Goal: Task Accomplishment & Management: Manage account settings

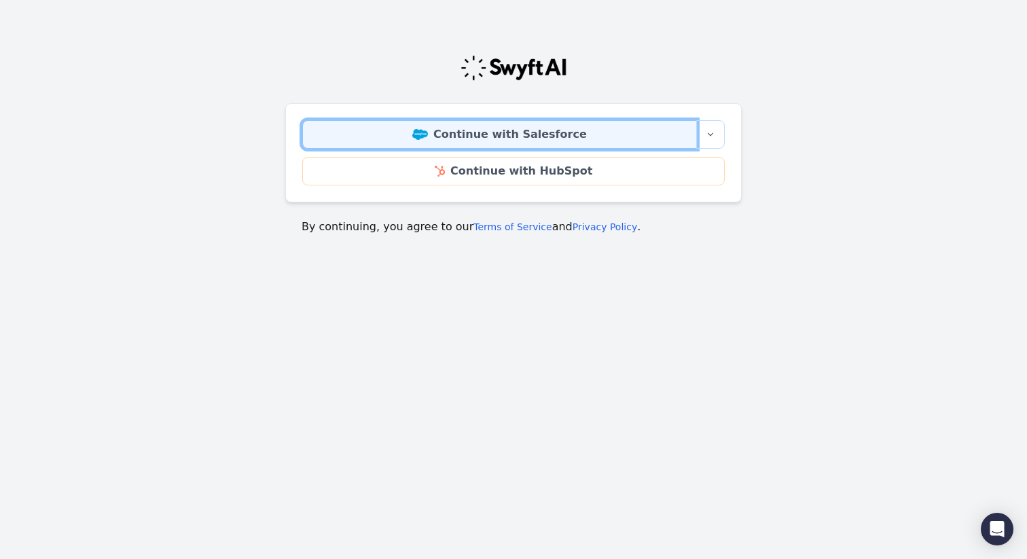
click at [490, 127] on link "Continue with Salesforce" at bounding box center [499, 134] width 395 height 29
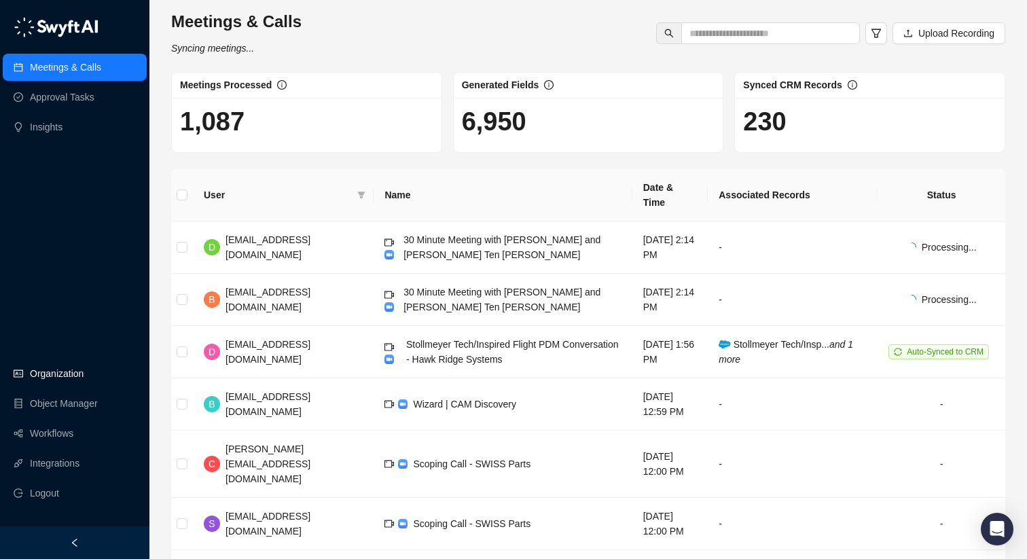
click at [60, 377] on link "Organization" at bounding box center [57, 373] width 54 height 27
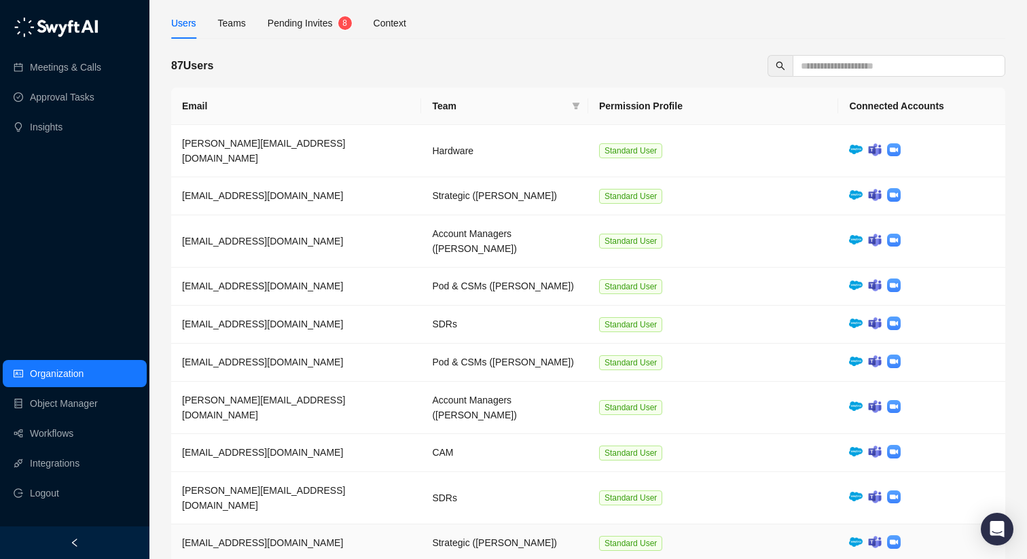
scroll to position [88, 0]
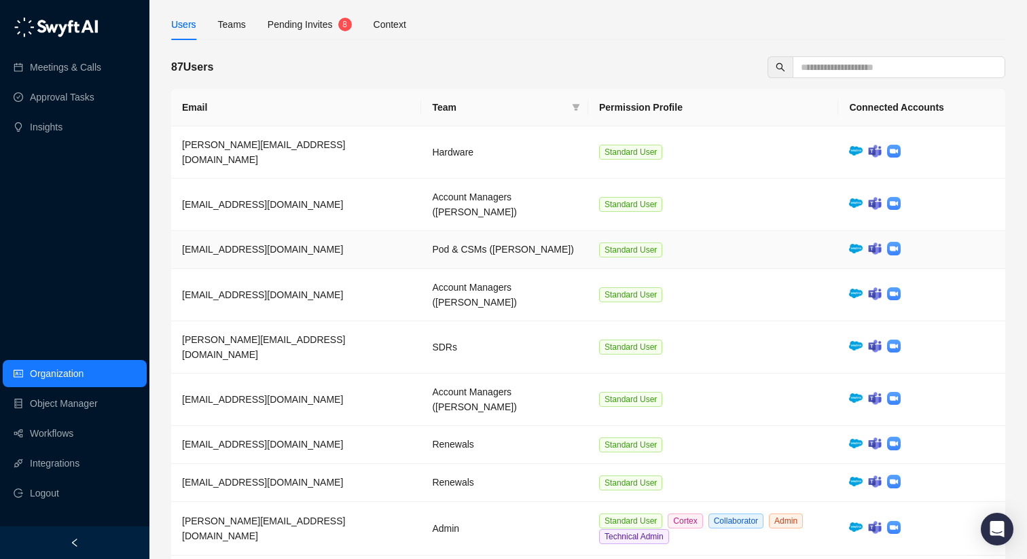
scroll to position [104, 0]
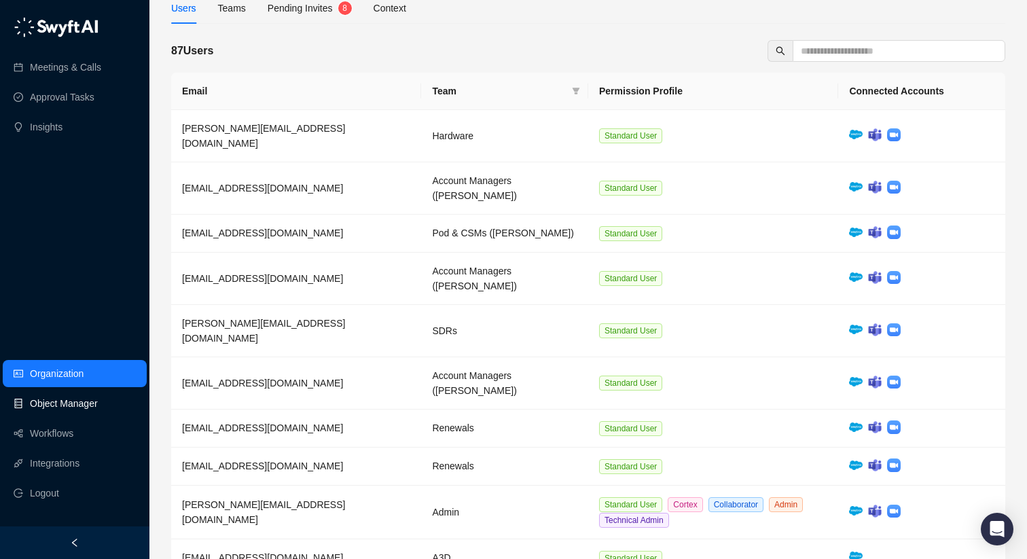
click at [73, 404] on link "Object Manager" at bounding box center [64, 403] width 68 height 27
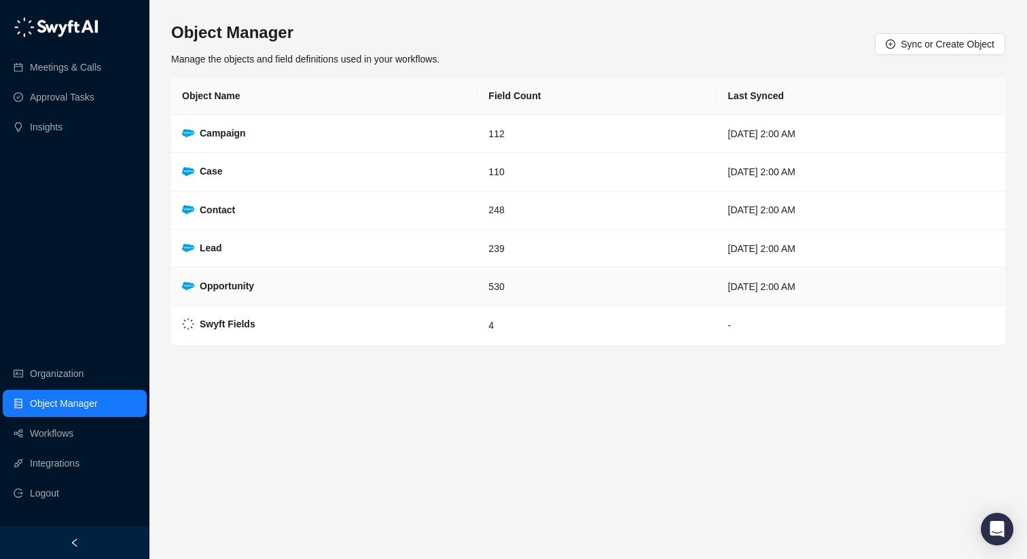
click at [507, 302] on td "530" at bounding box center [597, 287] width 239 height 38
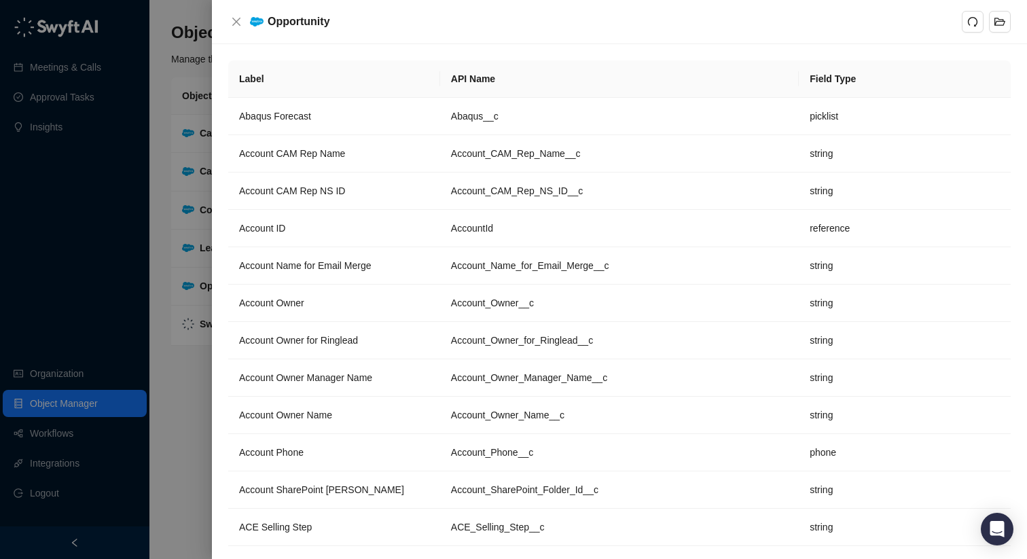
click at [174, 105] on div at bounding box center [513, 279] width 1027 height 559
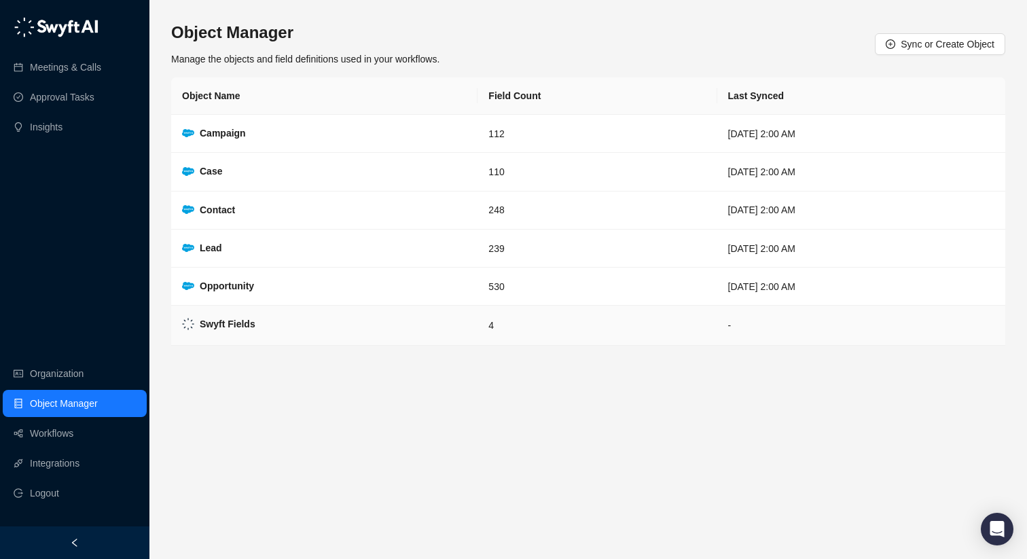
click at [346, 319] on td "Swyft Fields" at bounding box center [324, 326] width 306 height 40
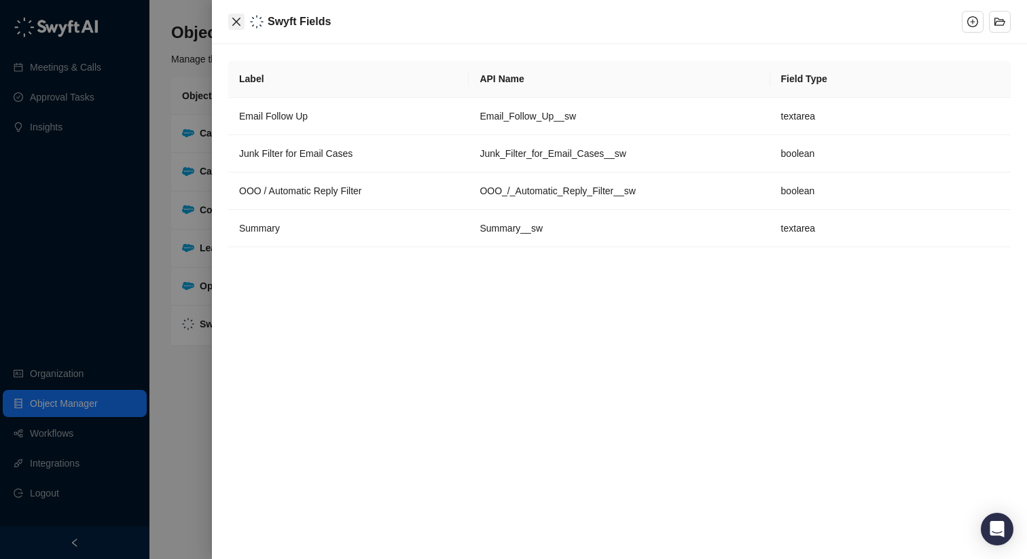
click at [236, 28] on button "Close" at bounding box center [236, 22] width 16 height 16
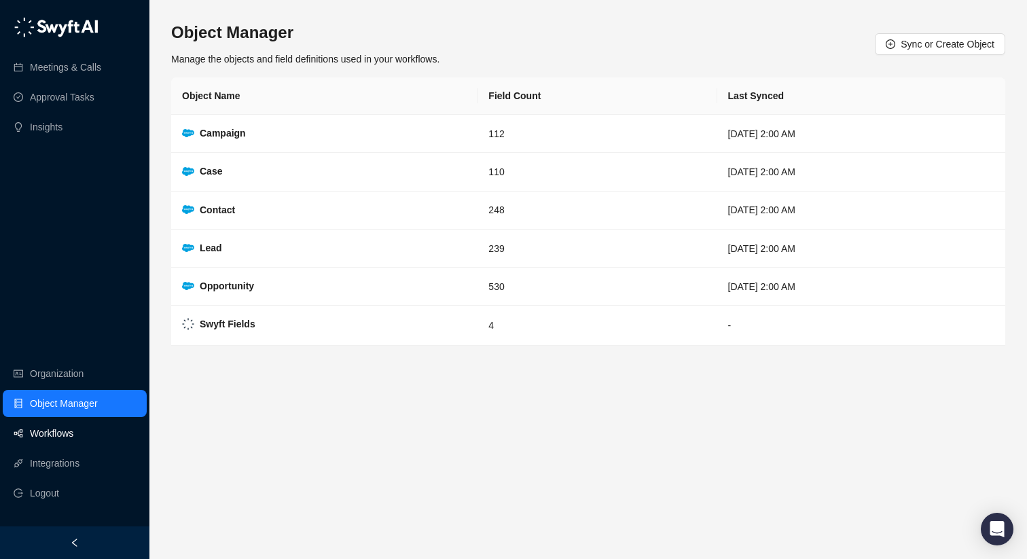
click at [57, 434] on link "Workflows" at bounding box center [51, 433] width 43 height 27
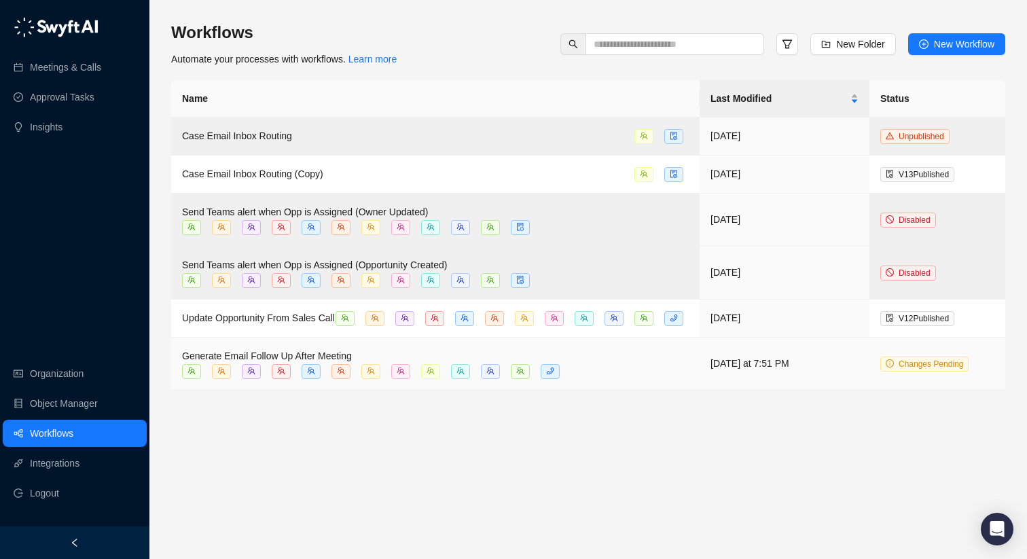
click at [652, 375] on div "Generate Email Follow Up After Meeting" at bounding box center [435, 364] width 507 height 31
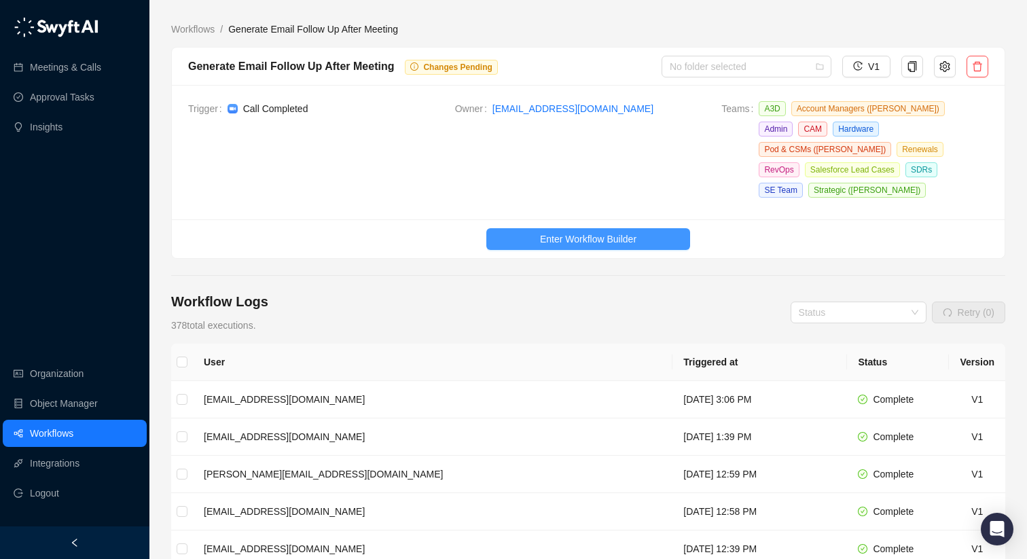
click at [585, 232] on span "Enter Workflow Builder" at bounding box center [588, 239] width 96 height 15
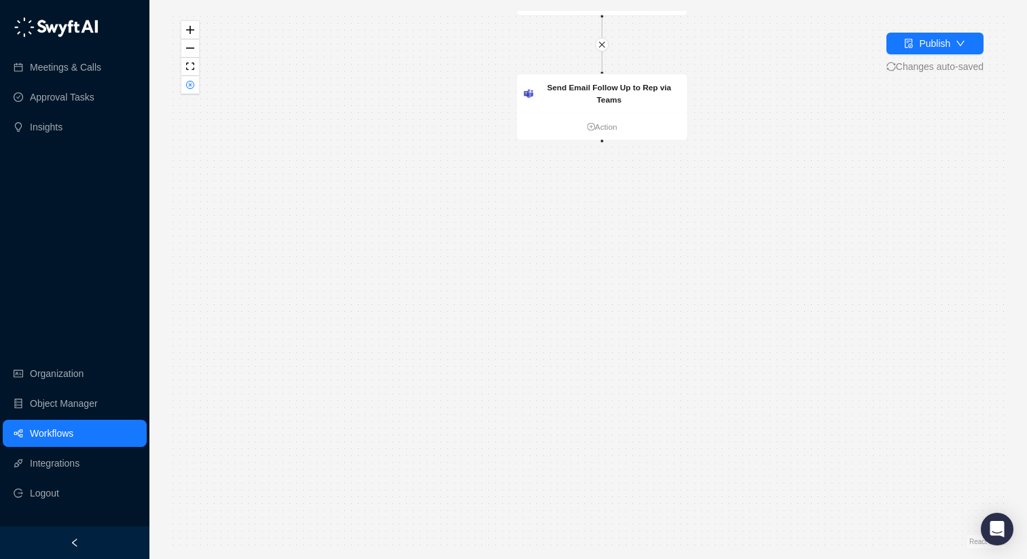
drag, startPoint x: 795, startPoint y: 371, endPoint x: 773, endPoint y: 85, distance: 286.8
click at [773, 85] on div "Call Completed Action Generate Email Follow Up Action Send Email Follow Up to R…" at bounding box center [588, 279] width 834 height 537
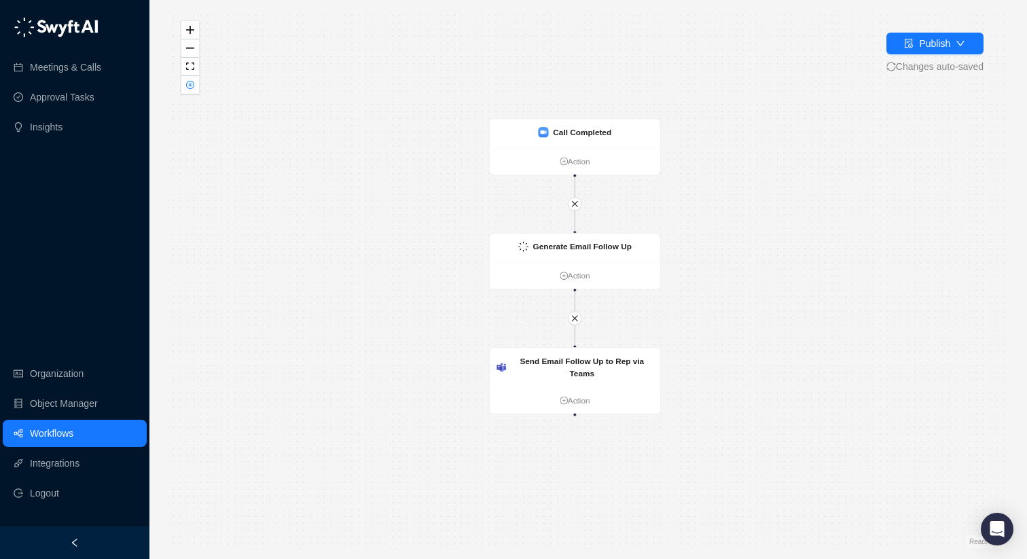
drag, startPoint x: 387, startPoint y: 73, endPoint x: 359, endPoint y: 346, distance: 274.4
click at [359, 347] on div "Call Completed Action Generate Email Follow Up Action Send Email Follow Up to R…" at bounding box center [588, 279] width 834 height 537
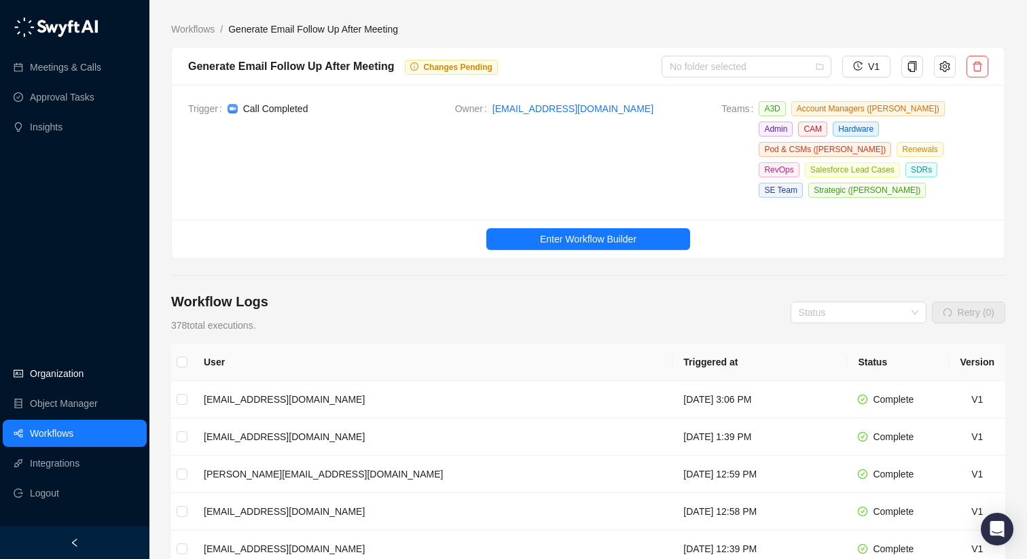
click at [66, 374] on link "Organization" at bounding box center [57, 373] width 54 height 27
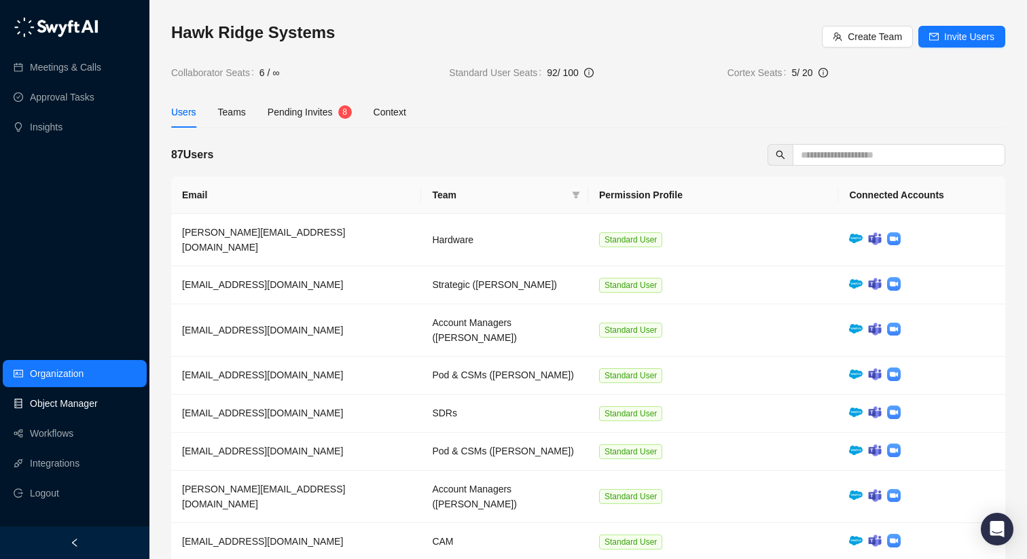
click at [65, 401] on link "Object Manager" at bounding box center [64, 403] width 68 height 27
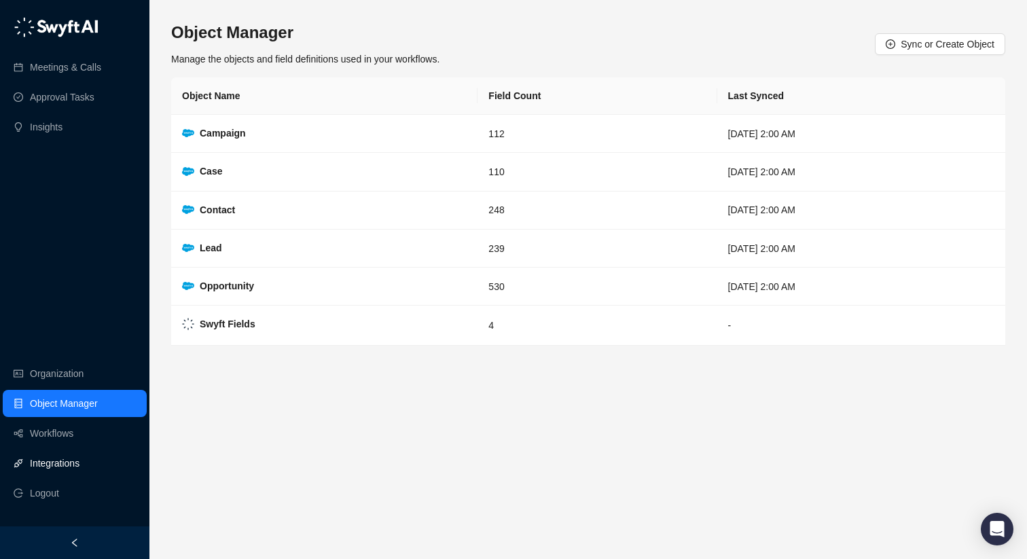
click at [60, 463] on link "Integrations" at bounding box center [55, 463] width 50 height 27
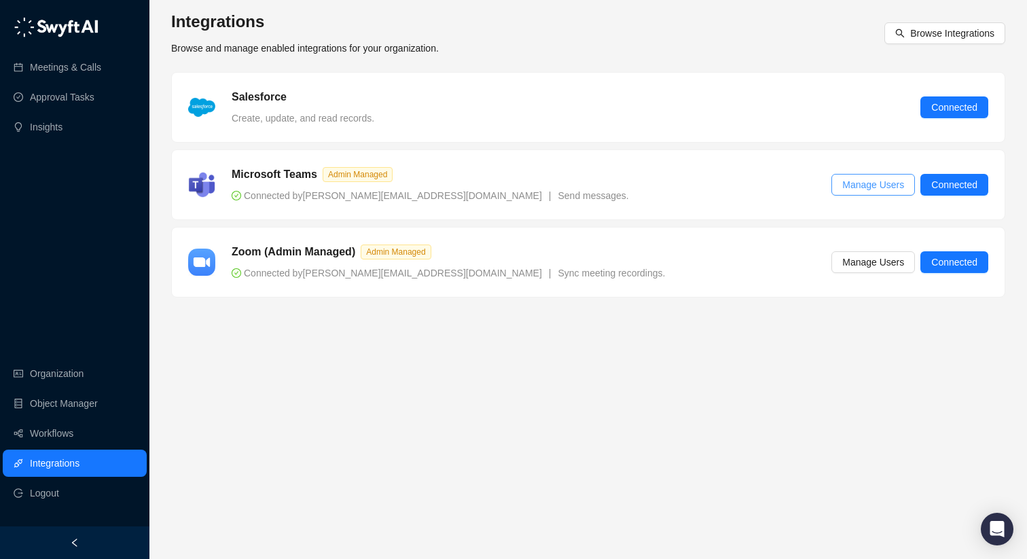
click at [886, 179] on span "Manage Users" at bounding box center [873, 184] width 62 height 15
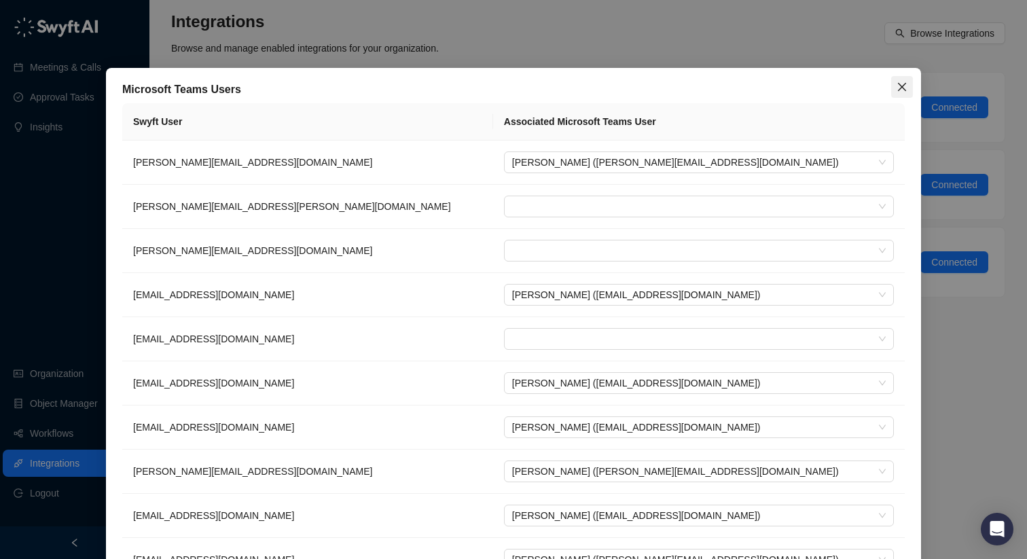
click at [904, 87] on icon "close" at bounding box center [902, 87] width 11 height 11
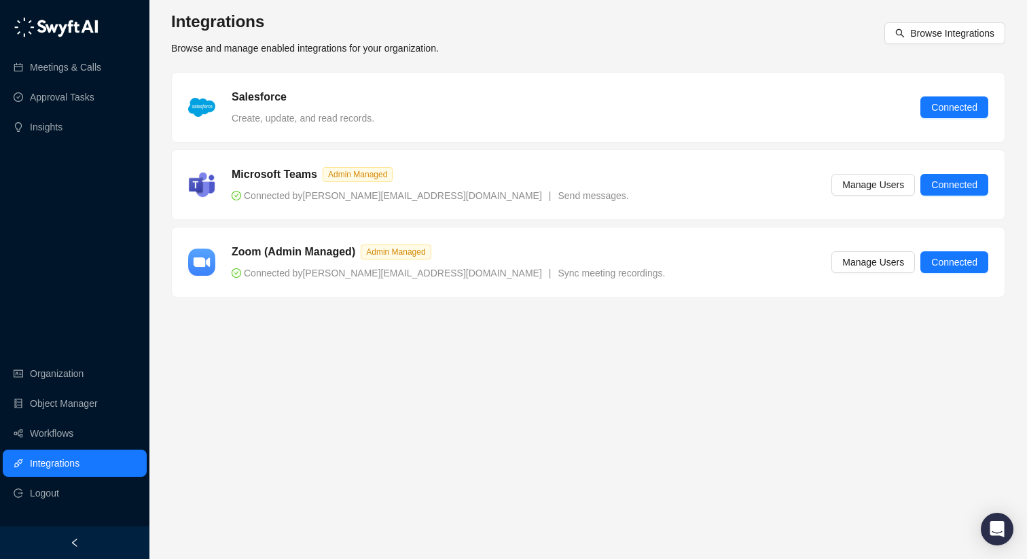
click at [634, 185] on div "Microsoft Teams Admin Managed Connected by kevinm@hawkridgesys.com | Send messa…" at bounding box center [588, 184] width 800 height 37
click at [723, 187] on div "Microsoft Teams Admin Managed Connected by kevinm@hawkridgesys.com | Send messa…" at bounding box center [588, 184] width 800 height 37
click at [656, 200] on div "Microsoft Teams Admin Managed Connected by kevinm@hawkridgesys.com | Send messa…" at bounding box center [588, 184] width 800 height 37
click at [60, 438] on link "Workflows" at bounding box center [51, 433] width 43 height 27
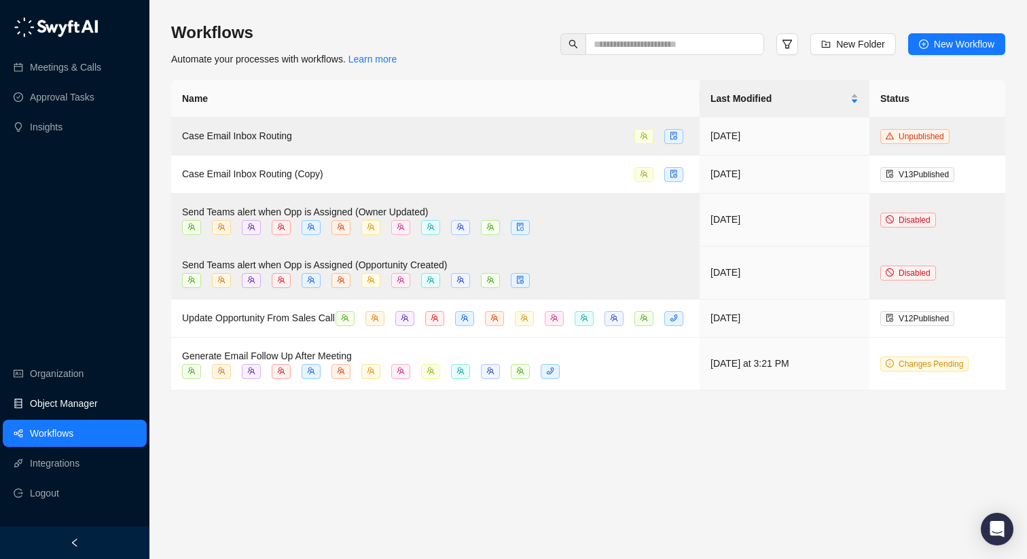
click at [65, 399] on link "Object Manager" at bounding box center [64, 403] width 68 height 27
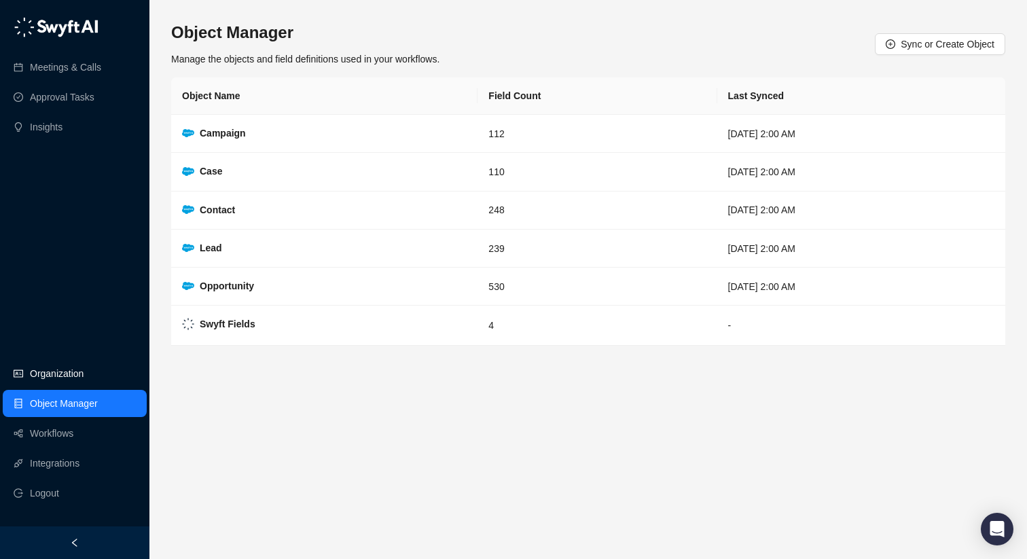
click at [61, 374] on link "Organization" at bounding box center [57, 373] width 54 height 27
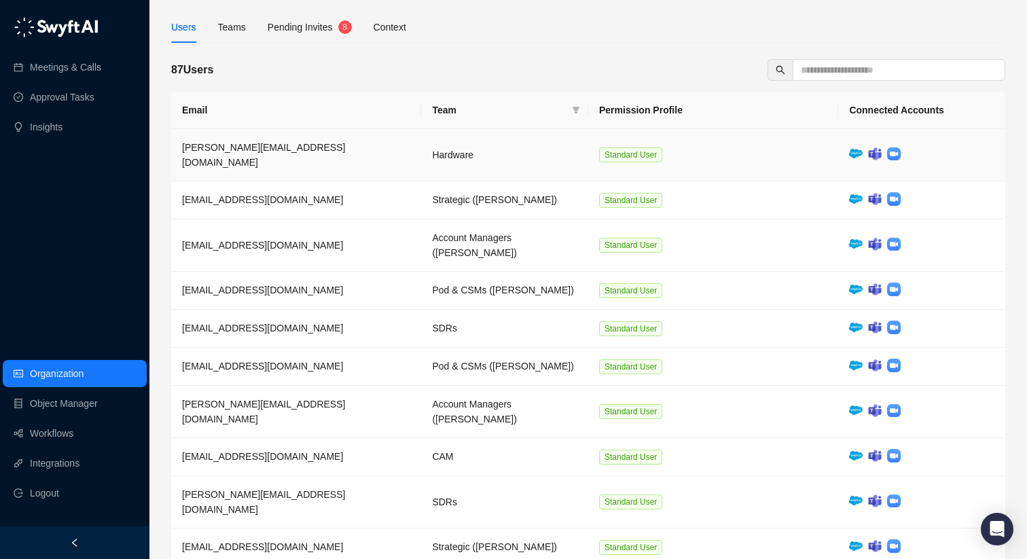
scroll to position [89, 0]
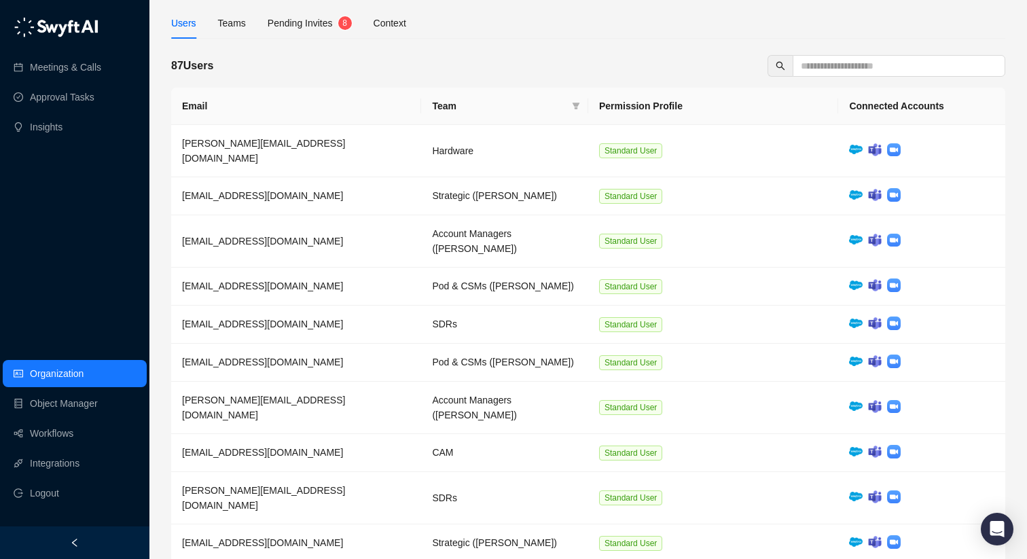
click at [296, 27] on span "Pending Invites" at bounding box center [300, 23] width 65 height 11
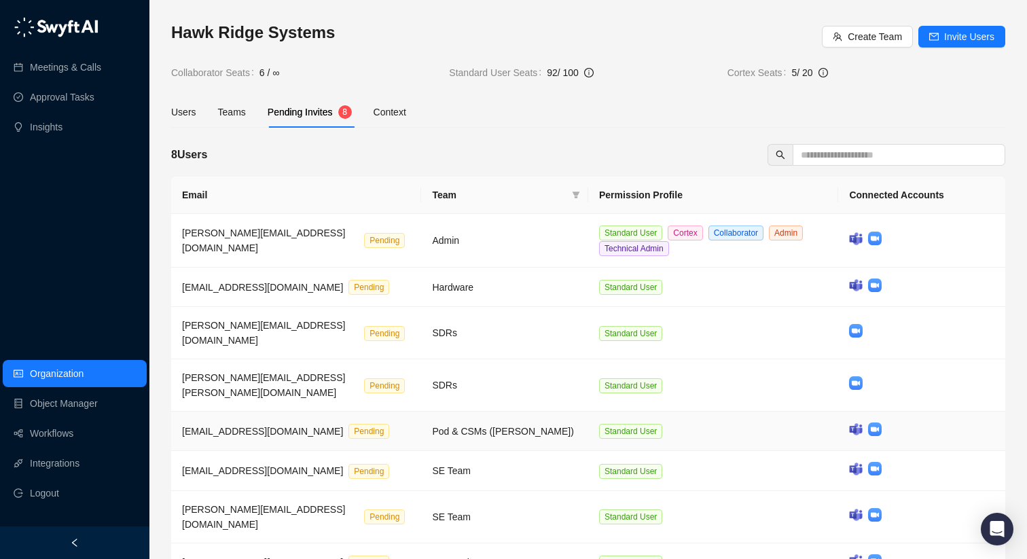
scroll to position [40, 0]
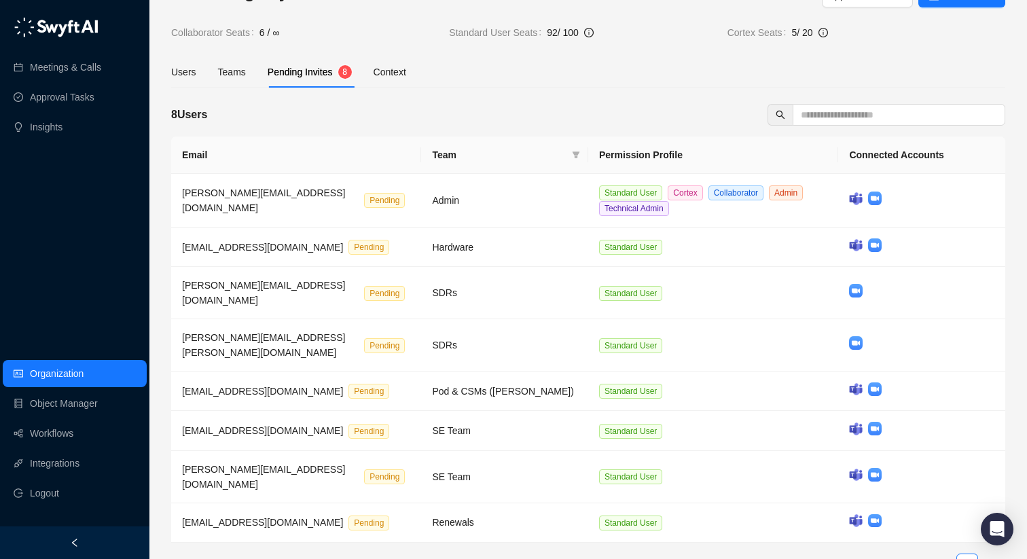
click at [309, 70] on span "Pending Invites" at bounding box center [300, 72] width 65 height 11
click at [967, 554] on link "1" at bounding box center [967, 564] width 20 height 20
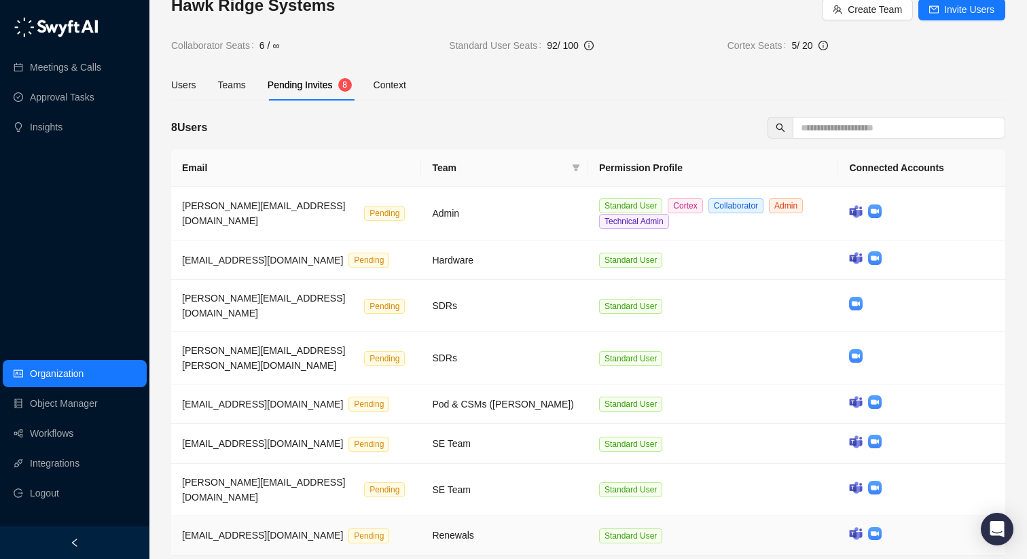
scroll to position [10, 0]
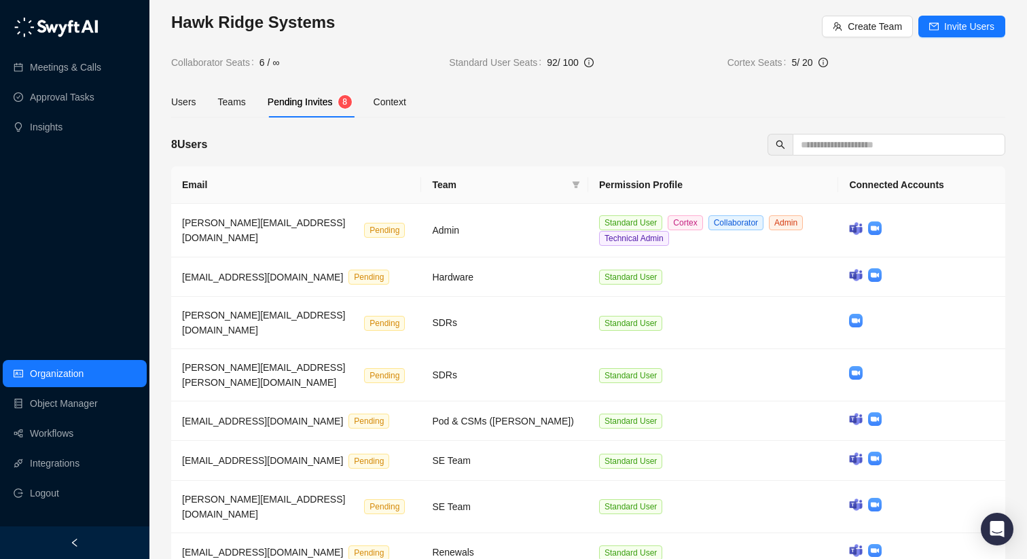
click at [414, 126] on div "Hawk Ridge Systems Create Team Invite Users Collaborator Seats 6 / ∞ Standard U…" at bounding box center [588, 314] width 834 height 605
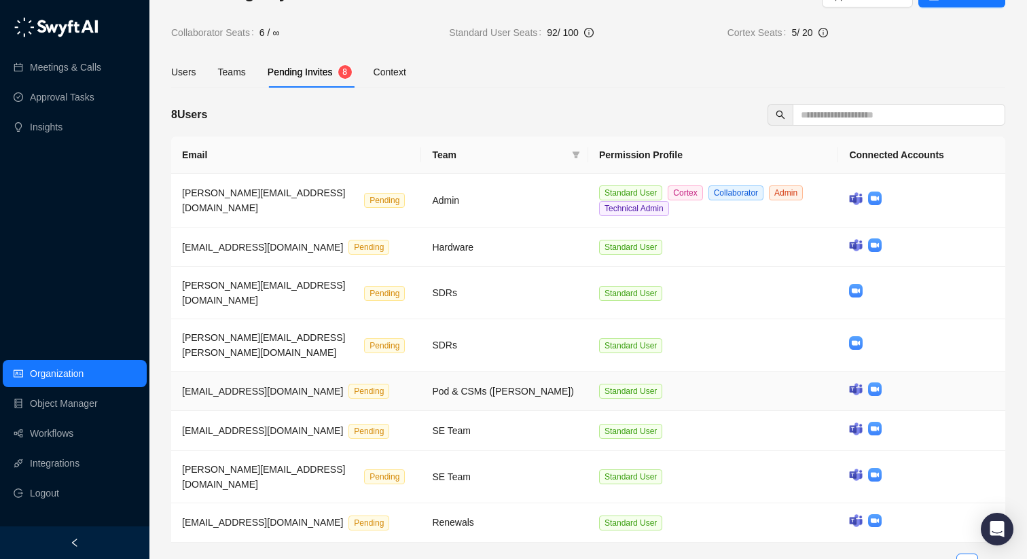
click at [529, 372] on td "Pod & CSMs (Taylor)" at bounding box center [504, 391] width 167 height 39
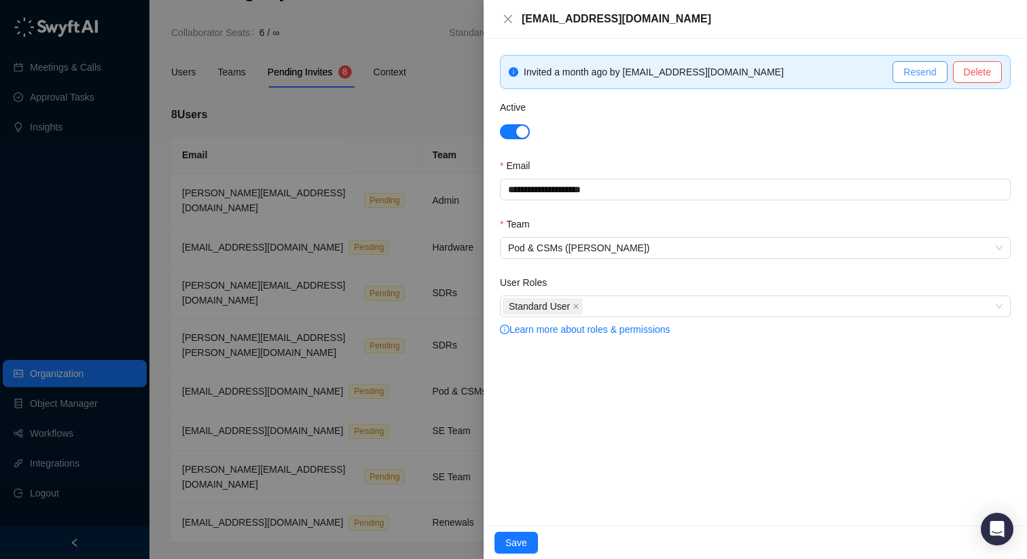
click at [912, 73] on span "Resend" at bounding box center [920, 72] width 33 height 15
click at [509, 19] on icon "close" at bounding box center [508, 19] width 8 height 8
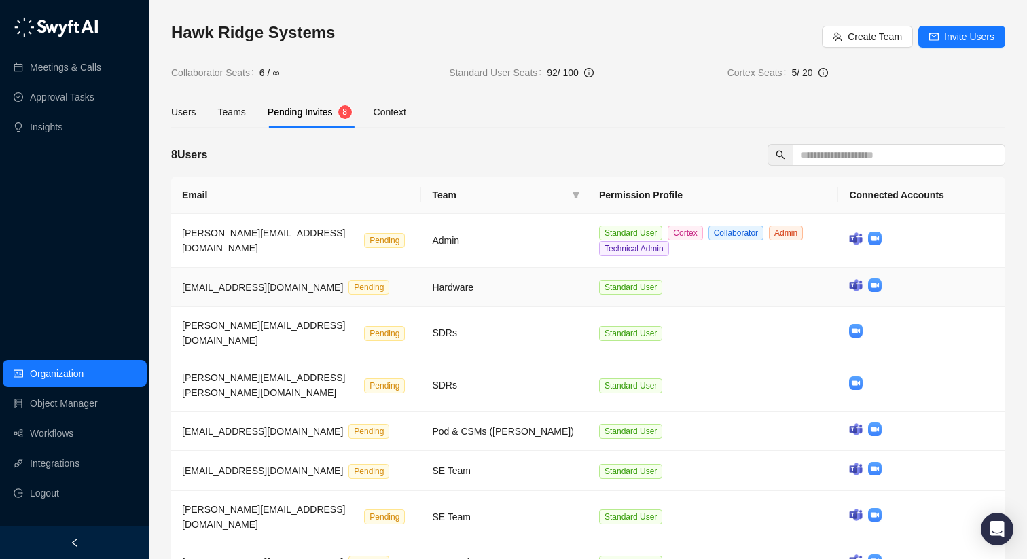
scroll to position [40, 0]
